Goal: Task Accomplishment & Management: Manage account settings

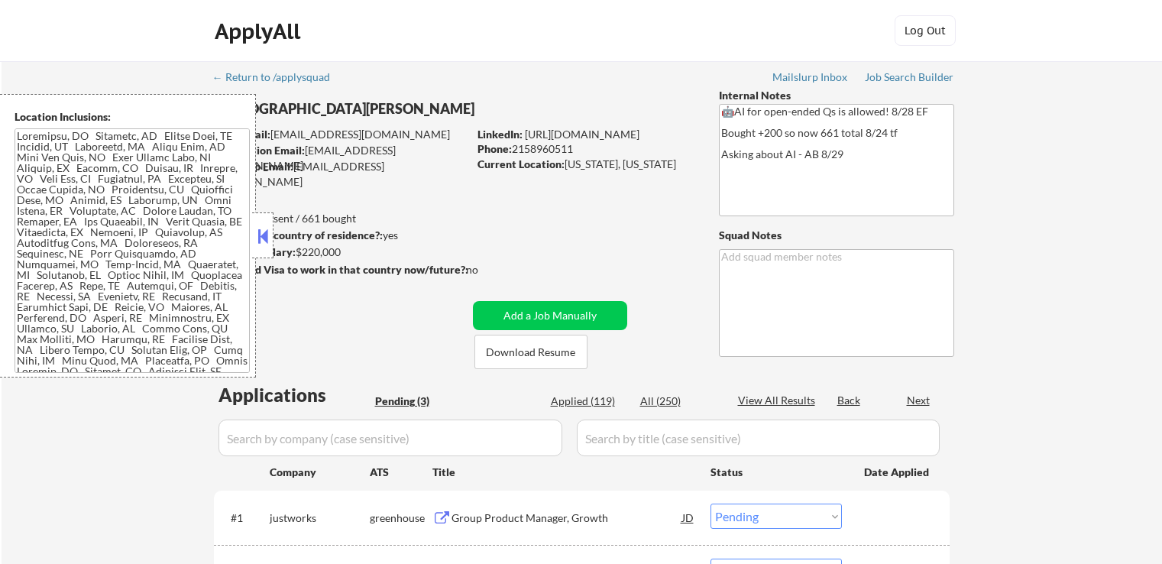
select select ""pending""
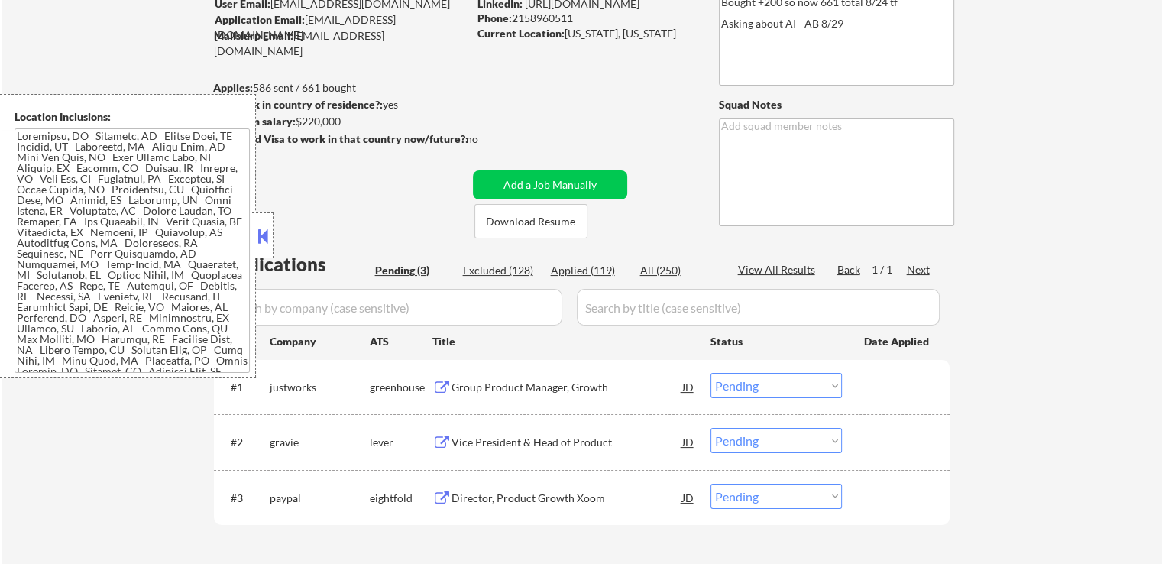
scroll to position [229, 0]
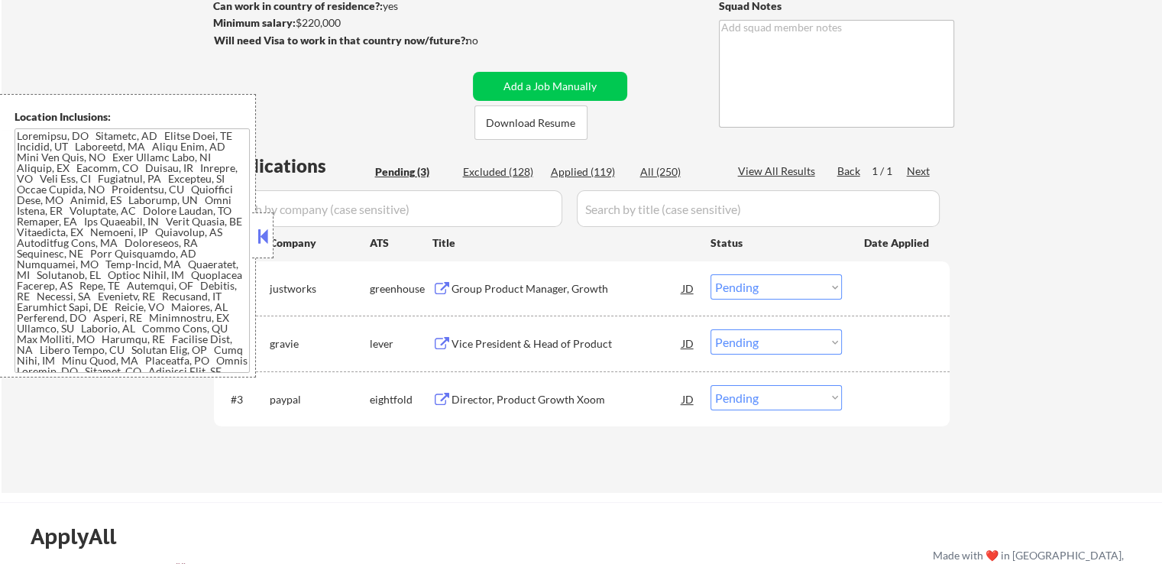
click at [494, 286] on div "Group Product Manager, Growth" at bounding box center [566, 288] width 231 height 15
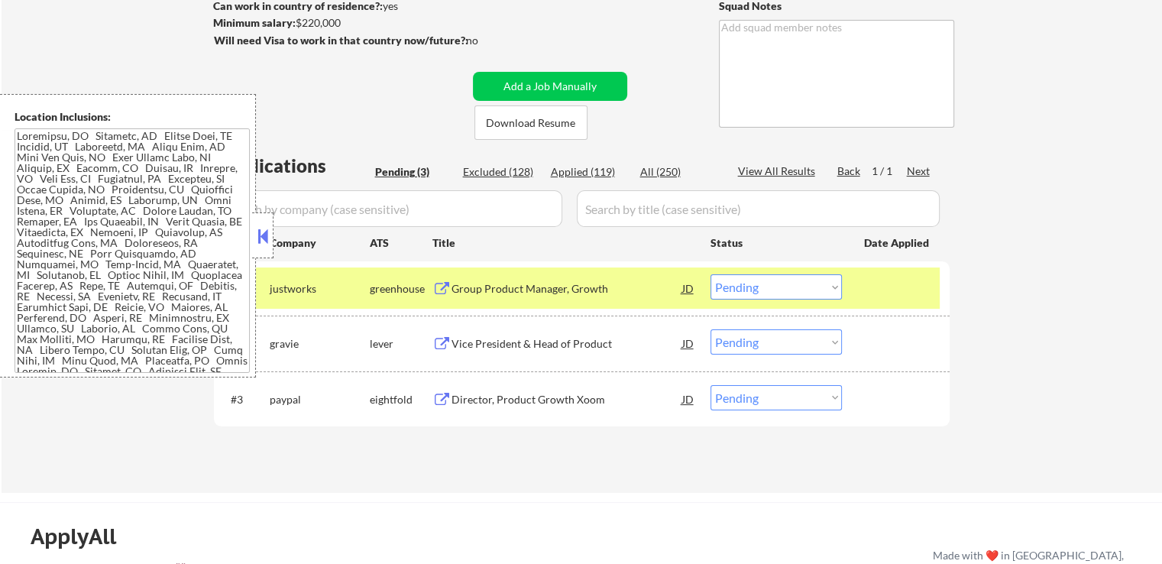
click at [467, 336] on div "Vice President & Head of Product" at bounding box center [566, 343] width 231 height 28
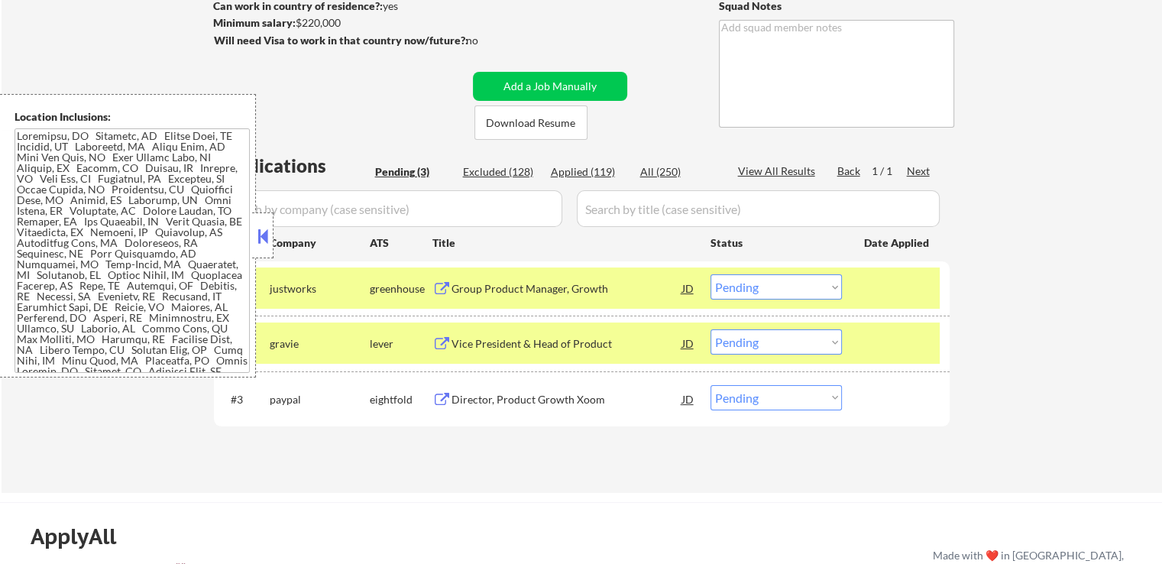
click at [450, 400] on button at bounding box center [441, 400] width 19 height 15
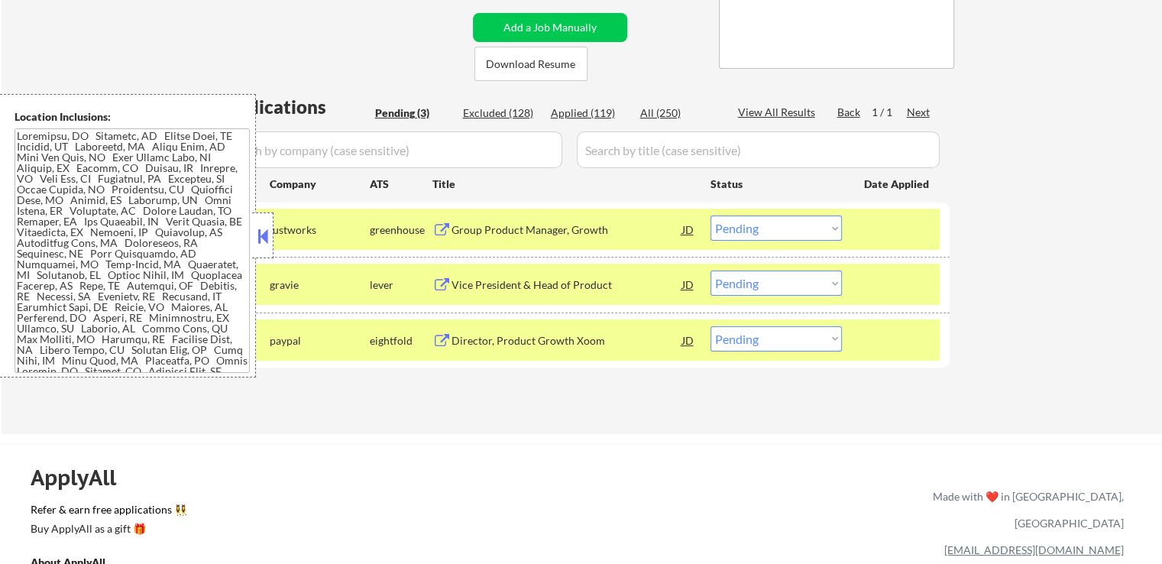
scroll to position [382, 0]
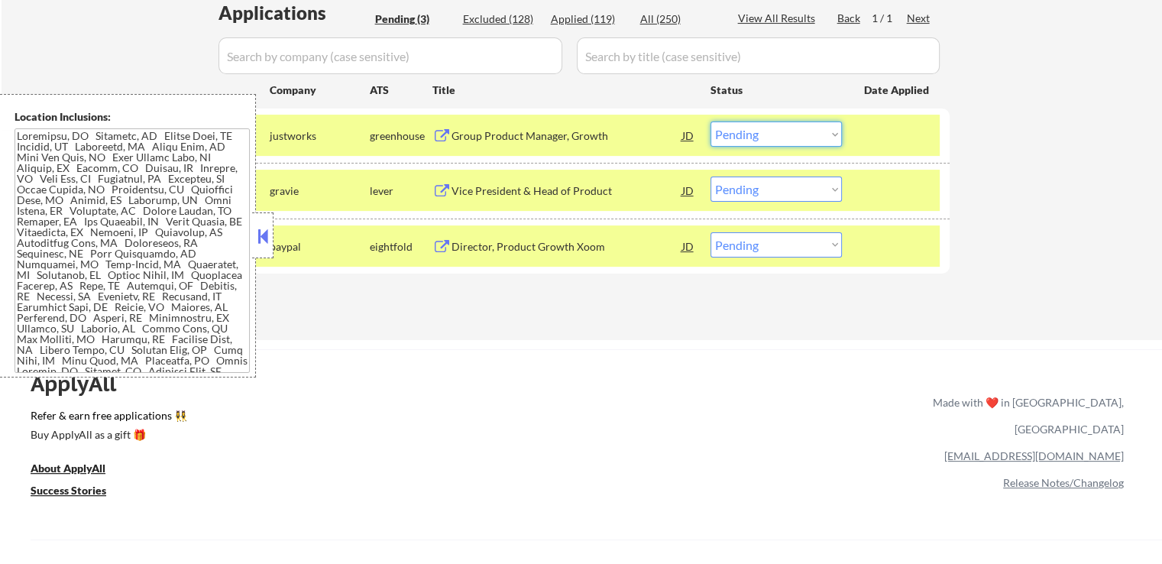
drag, startPoint x: 796, startPoint y: 134, endPoint x: 783, endPoint y: 143, distance: 15.5
click at [796, 134] on select "Choose an option... Pending Applied Excluded (Questions) Excluded (Expired) Exc…" at bounding box center [775, 133] width 131 height 25
click at [710, 121] on select "Choose an option... Pending Applied Excluded (Questions) Excluded (Expired) Exc…" at bounding box center [775, 133] width 131 height 25
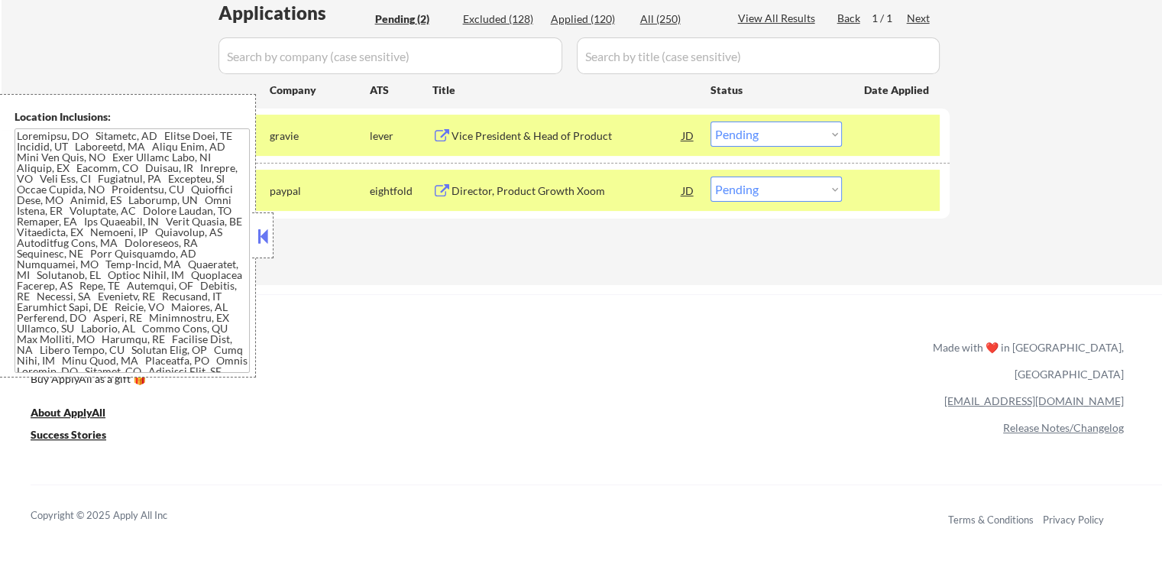
click at [482, 130] on div "Vice President & Head of Product" at bounding box center [566, 135] width 231 height 15
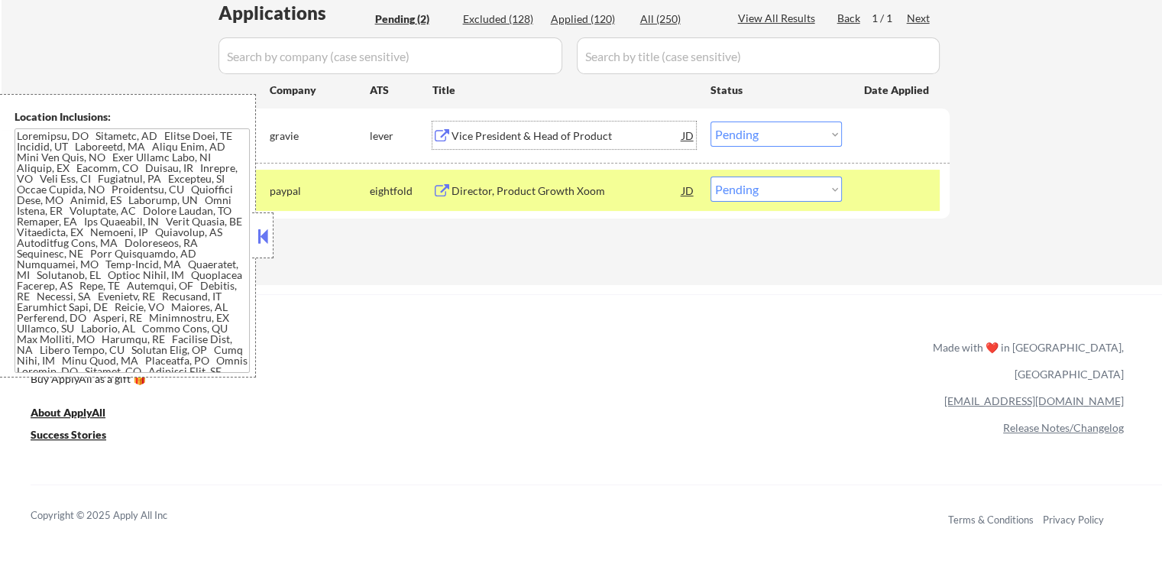
click at [785, 137] on select "Choose an option... Pending Applied Excluded (Questions) Excluded (Expired) Exc…" at bounding box center [775, 133] width 131 height 25
click at [710, 121] on select "Choose an option... Pending Applied Excluded (Questions) Excluded (Expired) Exc…" at bounding box center [775, 133] width 131 height 25
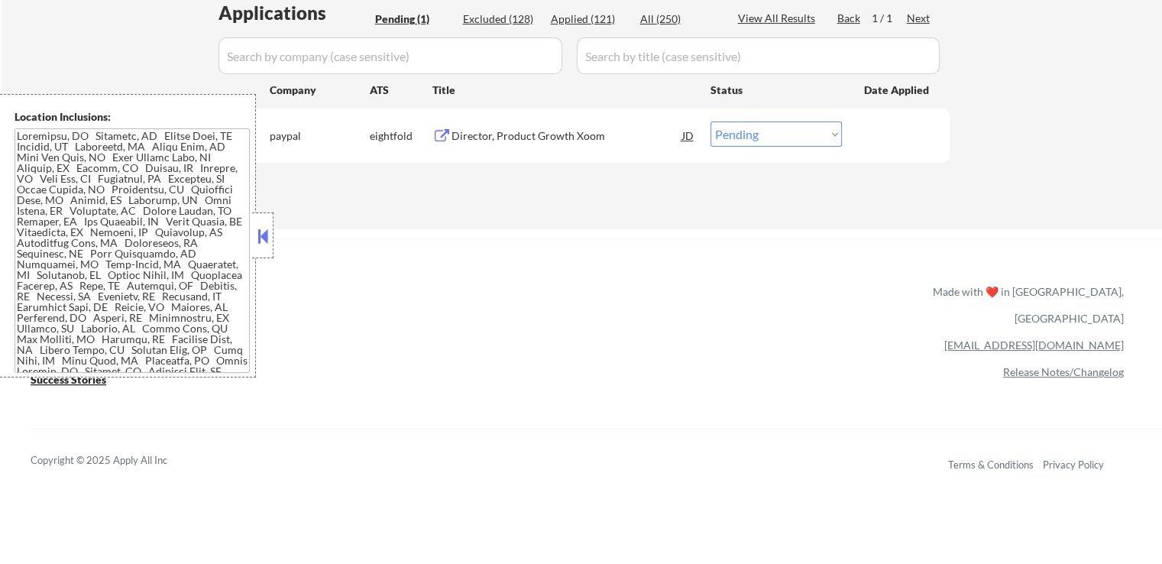
click at [806, 132] on select "Choose an option... Pending Applied Excluded (Questions) Excluded (Expired) Exc…" at bounding box center [775, 133] width 131 height 25
select select ""applied""
click at [710, 121] on select "Choose an option... Pending Applied Excluded (Questions) Excluded (Expired) Exc…" at bounding box center [775, 133] width 131 height 25
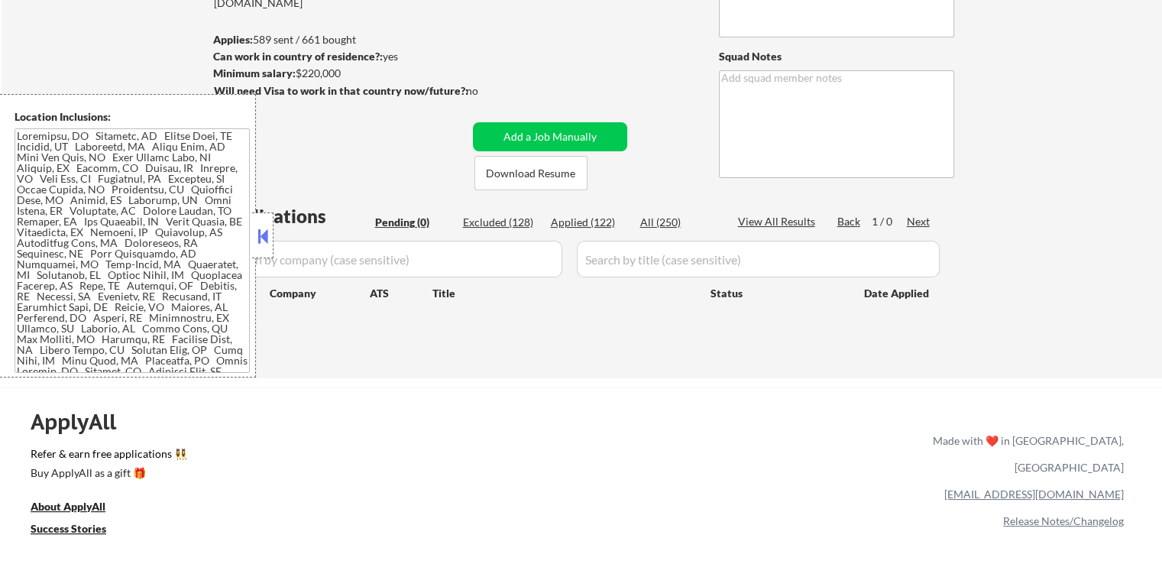
scroll to position [153, 0]
